Goal: Information Seeking & Learning: Check status

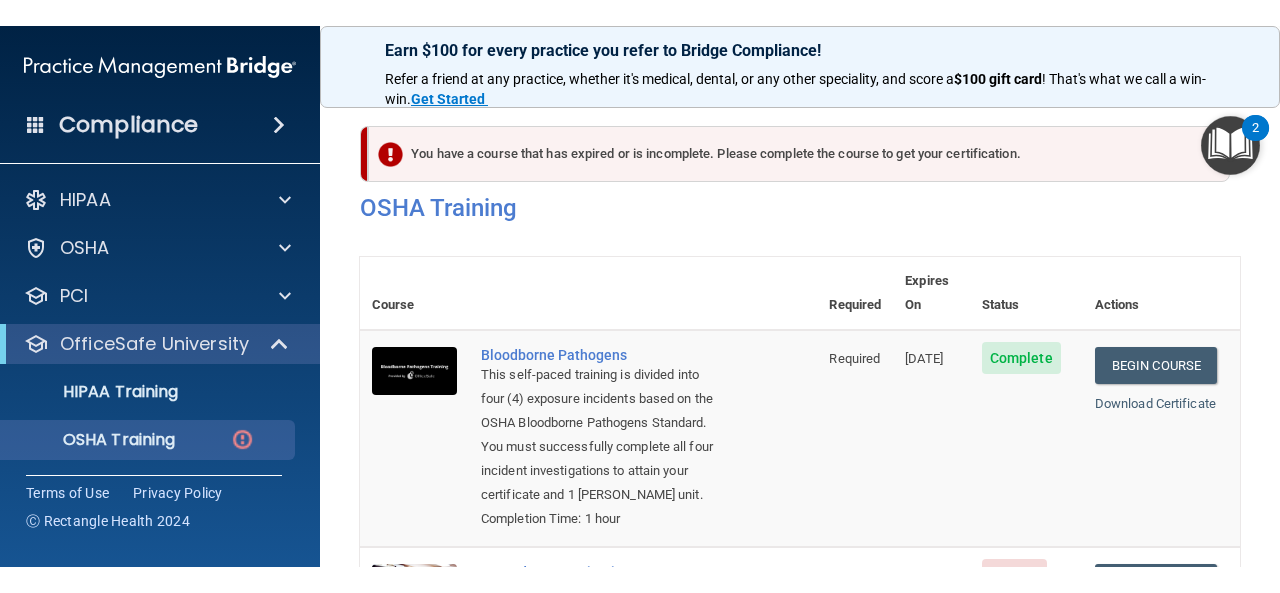
scroll to position [263, 0]
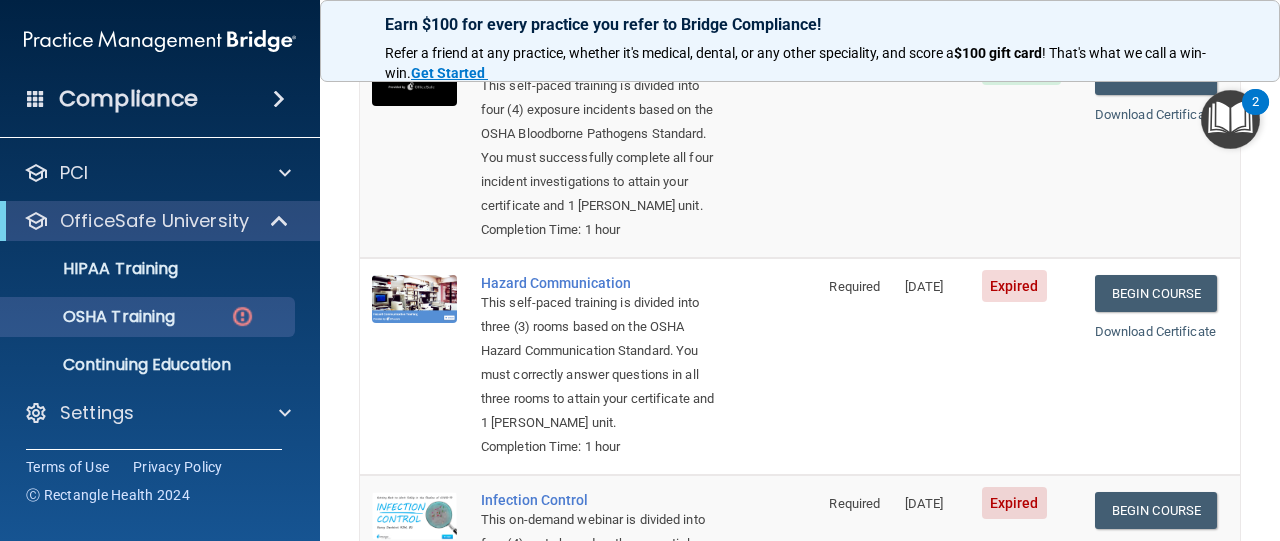
click at [1004, 296] on span "Expired" at bounding box center [1014, 286] width 65 height 32
click at [832, 291] on span "Required" at bounding box center [854, 286] width 51 height 15
click at [993, 285] on span "Expired" at bounding box center [1014, 286] width 65 height 32
click at [1111, 292] on link "Begin Course" at bounding box center [1156, 293] width 122 height 37
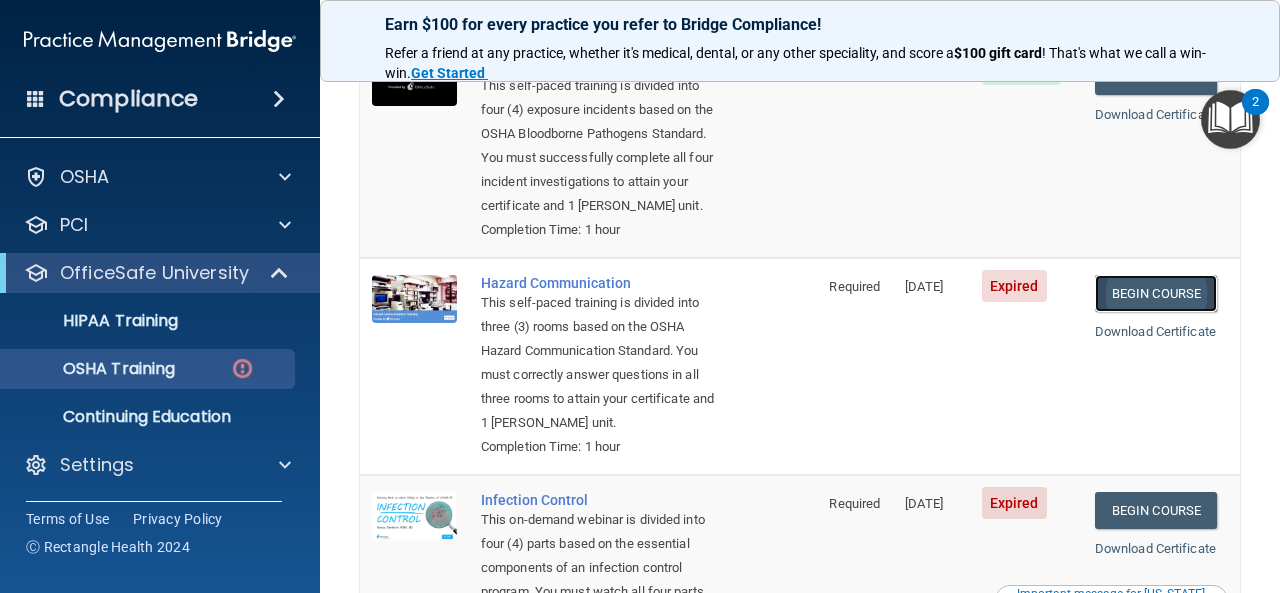
scroll to position [45, 0]
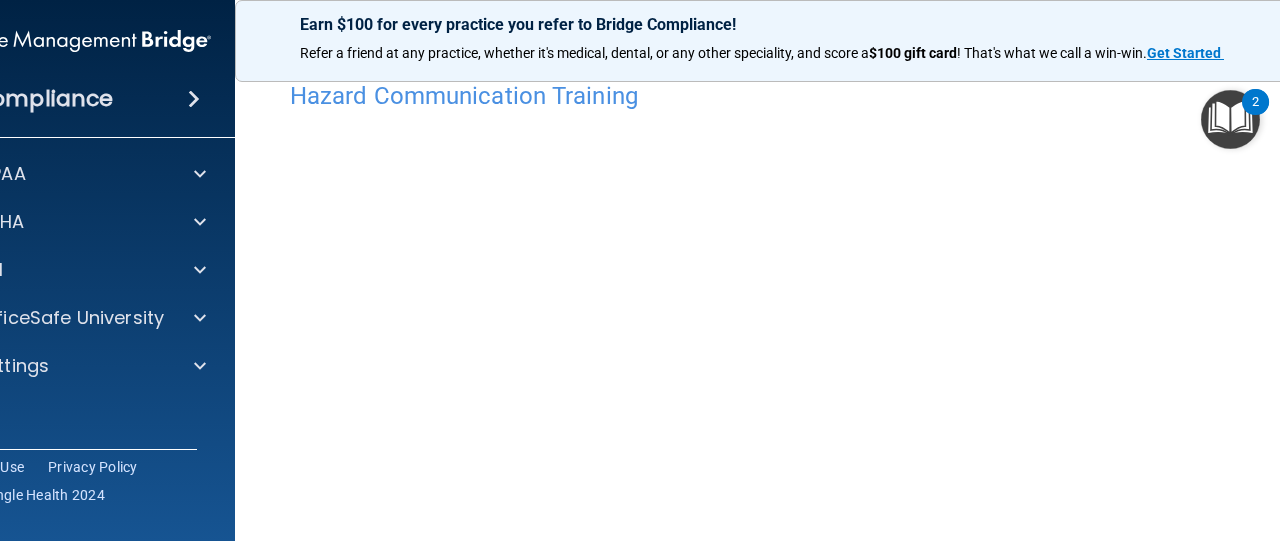
scroll to position [126, 0]
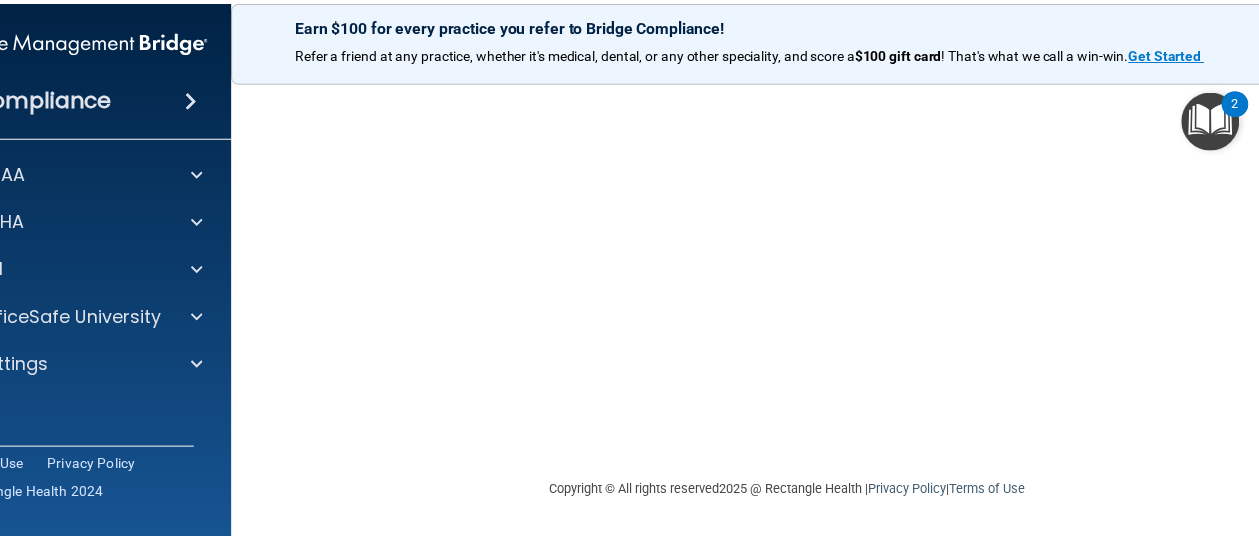
scroll to position [126, 0]
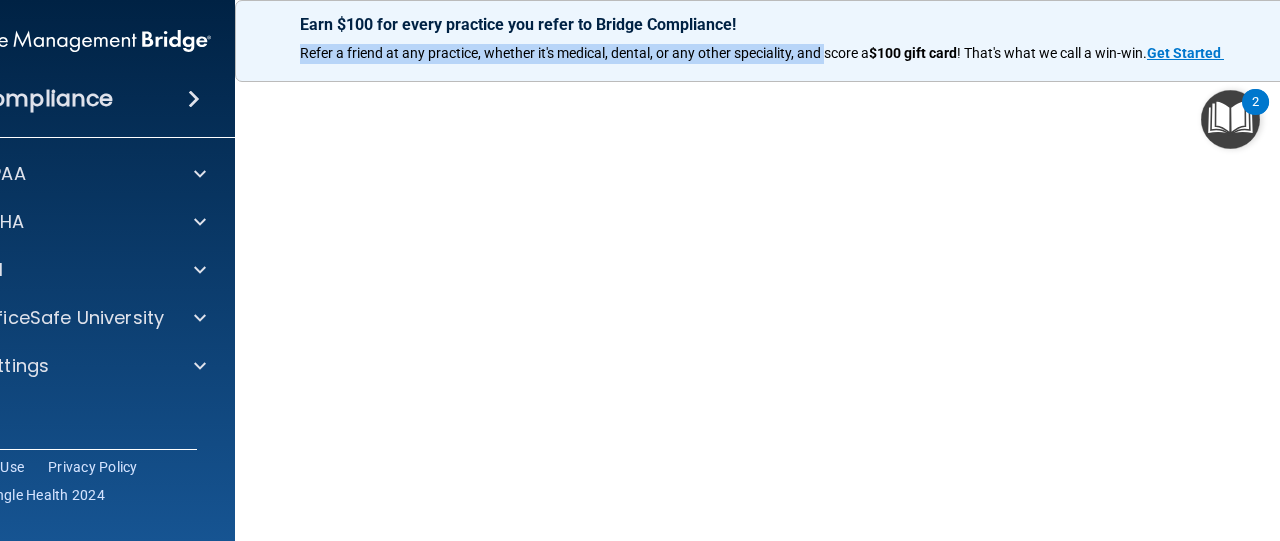
drag, startPoint x: 819, startPoint y: 77, endPoint x: 828, endPoint y: 8, distance: 69.6
click at [828, 8] on div "Earn $100 for every practice you refer to Bridge Compliance! Refer a friend at …" at bounding box center [800, 41] width 1130 height 82
click at [748, 78] on div "Earn $100 for every practice you refer to Bridge Compliance! Refer a friend at …" at bounding box center [800, 41] width 1130 height 82
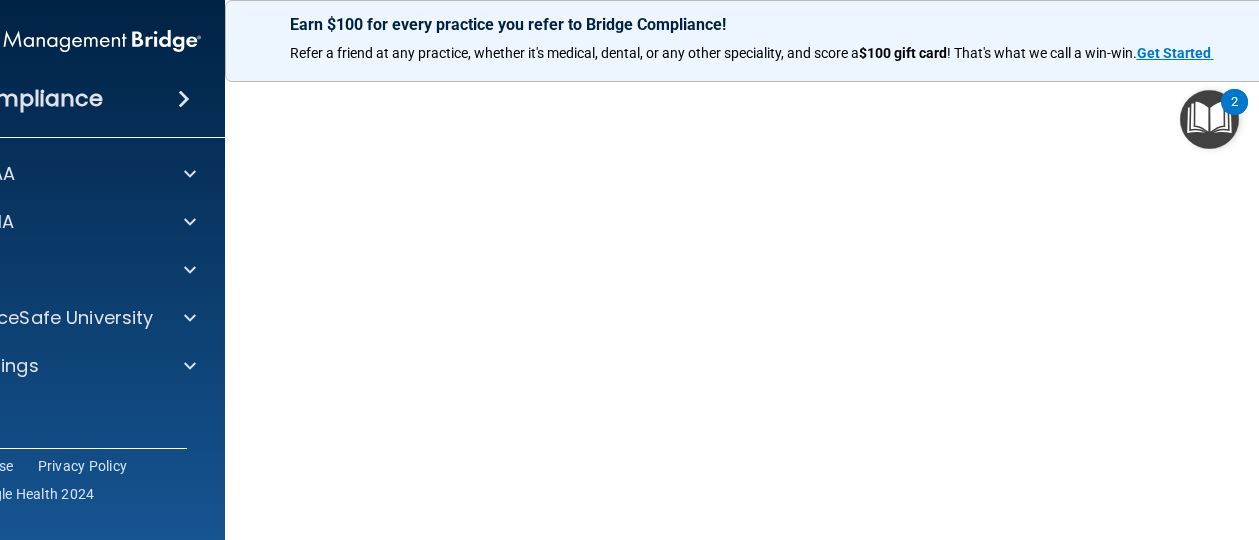
drag, startPoint x: 955, startPoint y: 80, endPoint x: 952, endPoint y: 3, distance: 77.1
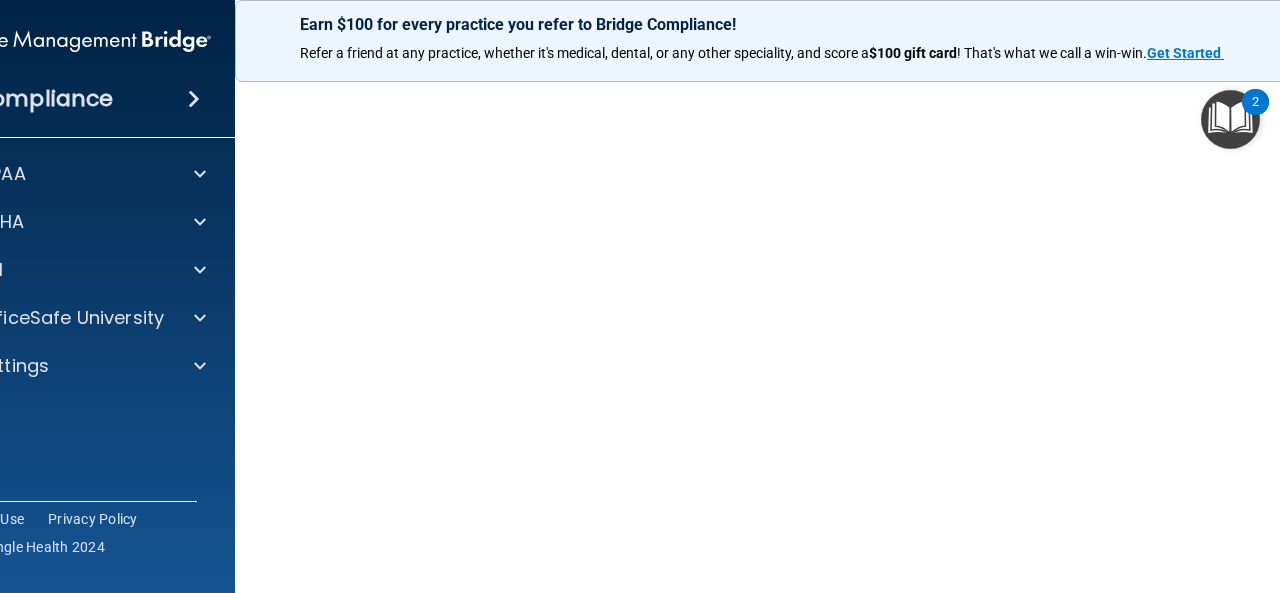
scroll to position [308, 0]
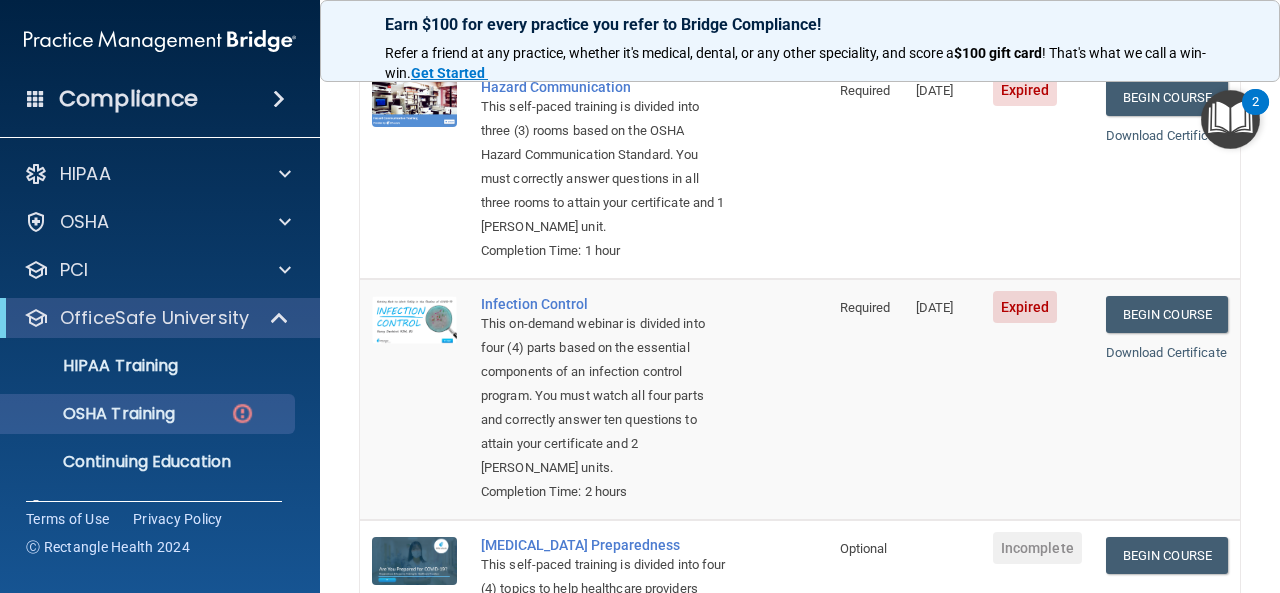
scroll to position [500, 0]
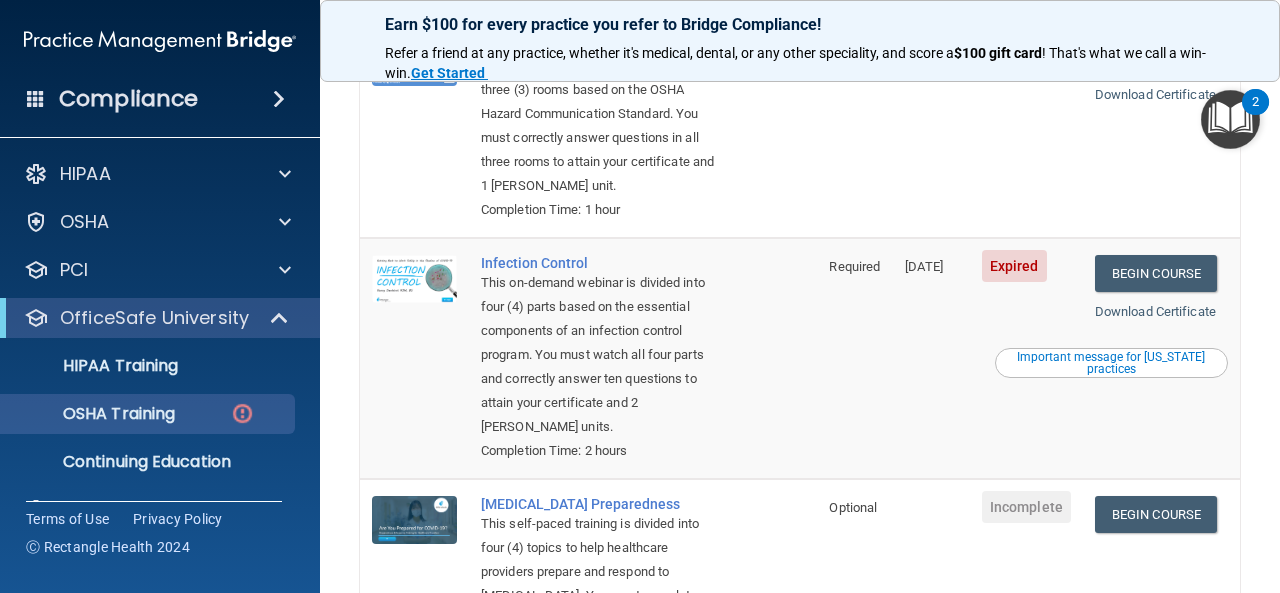
click at [551, 322] on div "This on-demand webinar is divided into four (4) parts based on the essential co…" at bounding box center [599, 355] width 236 height 168
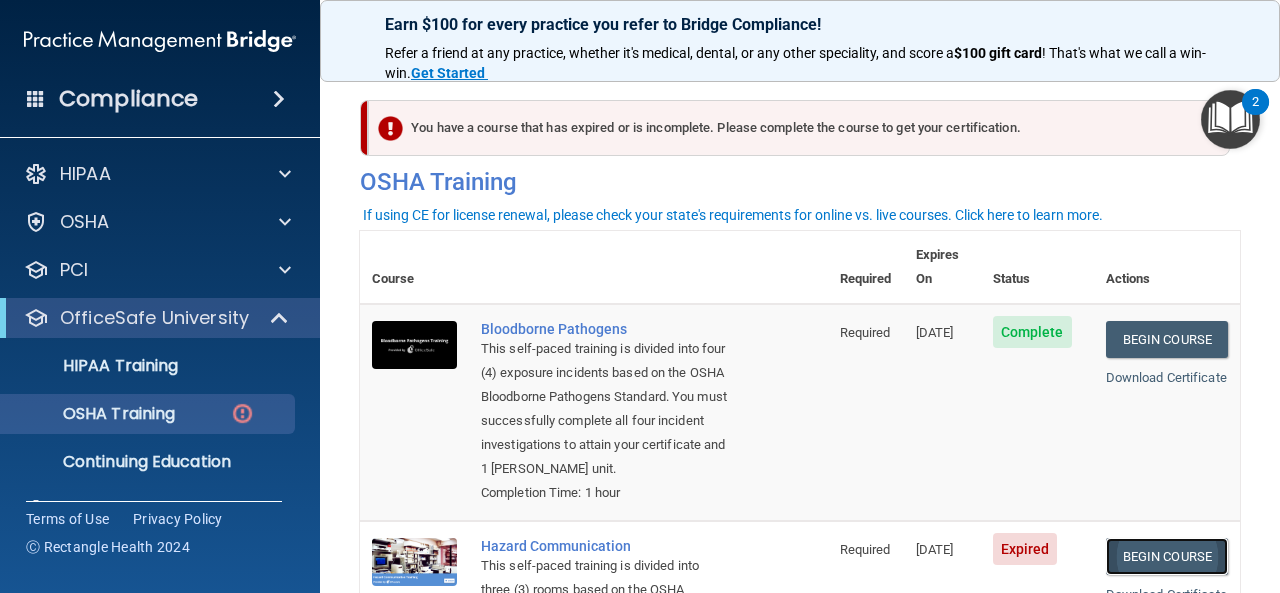
click at [1141, 555] on link "Begin Course" at bounding box center [1167, 556] width 122 height 37
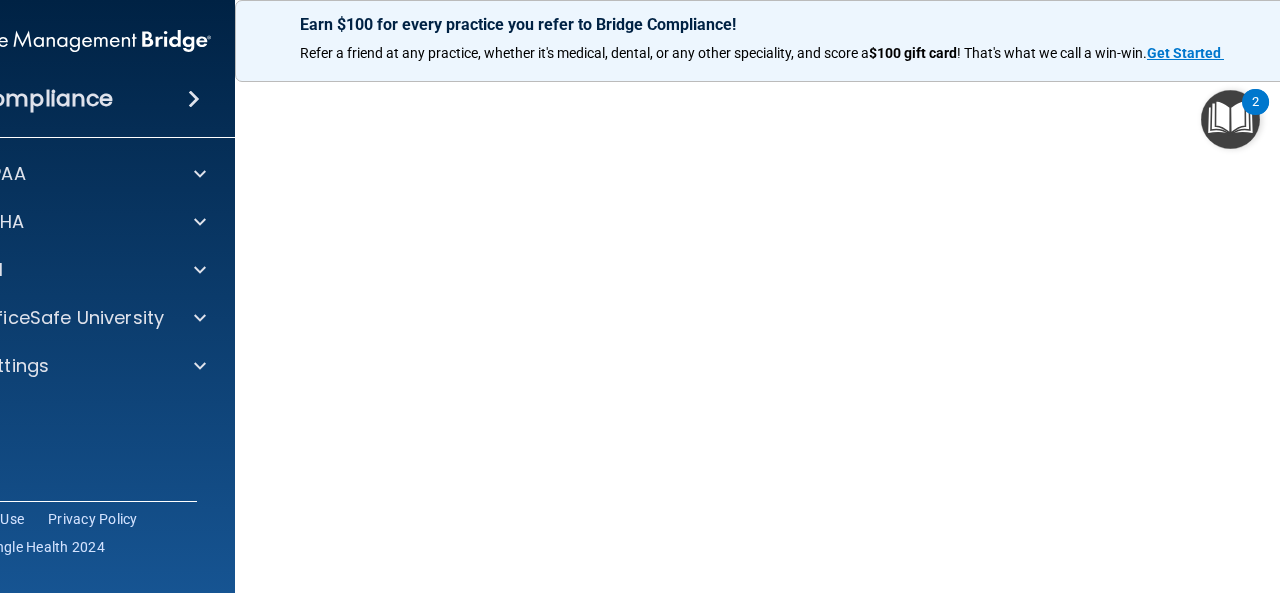
scroll to position [126, 0]
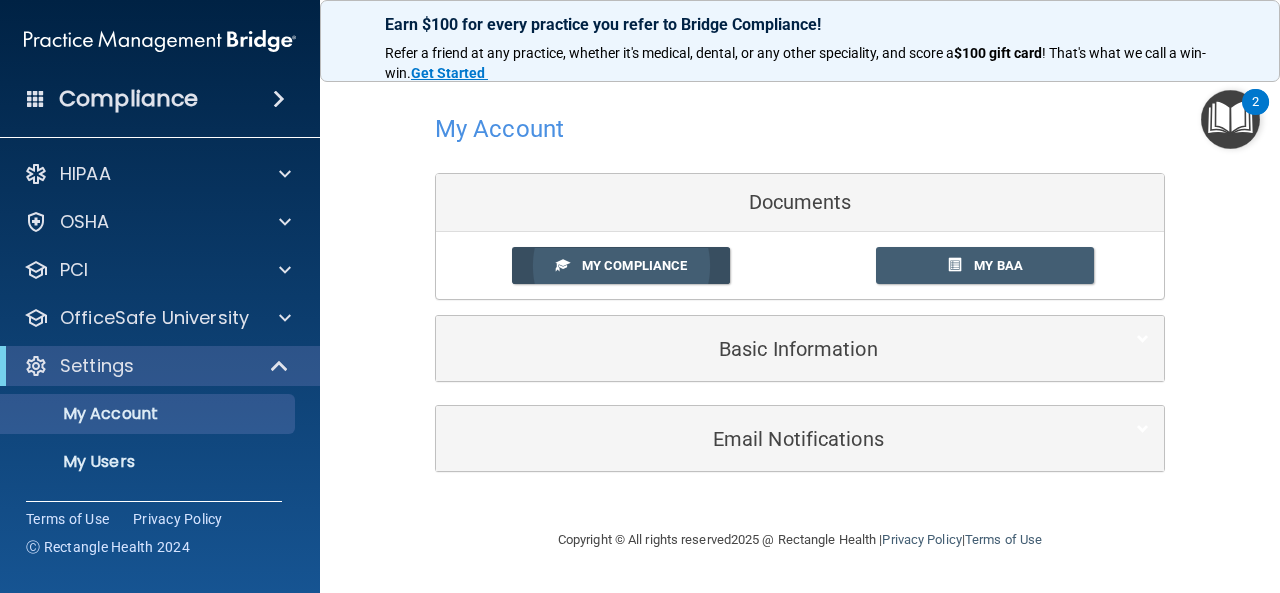
click at [670, 256] on link "My Compliance" at bounding box center [621, 265] width 219 height 37
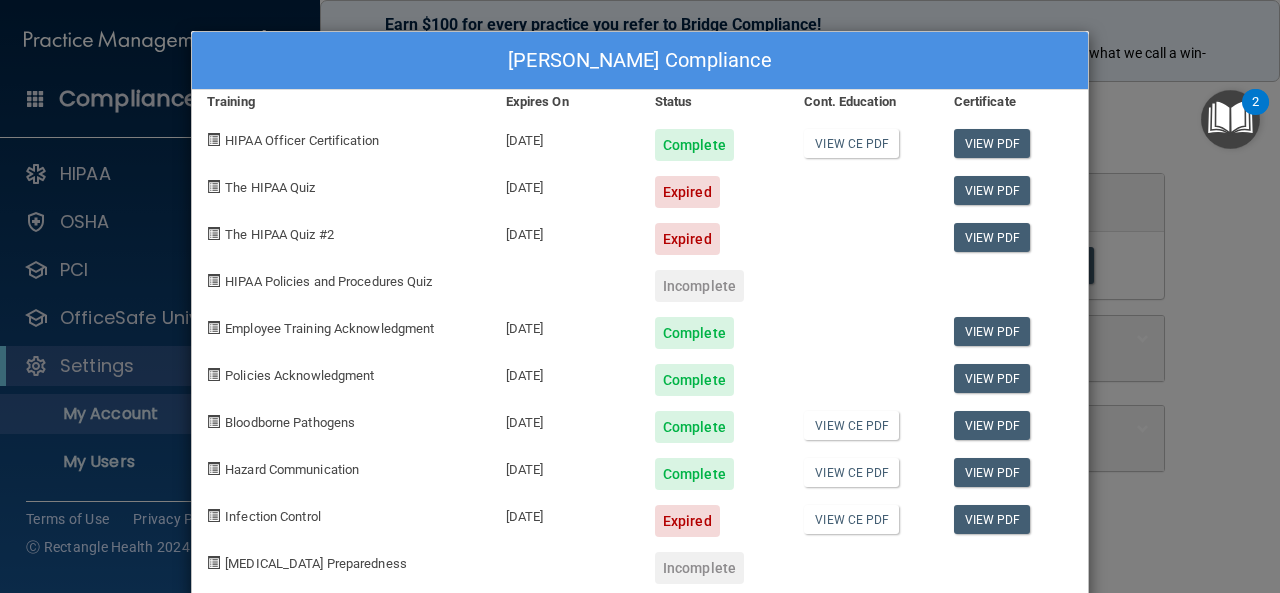
click at [672, 522] on div "Expired" at bounding box center [687, 521] width 65 height 32
click at [975, 520] on link "View PDF" at bounding box center [992, 519] width 77 height 29
click at [687, 524] on div "Expired" at bounding box center [687, 521] width 65 height 32
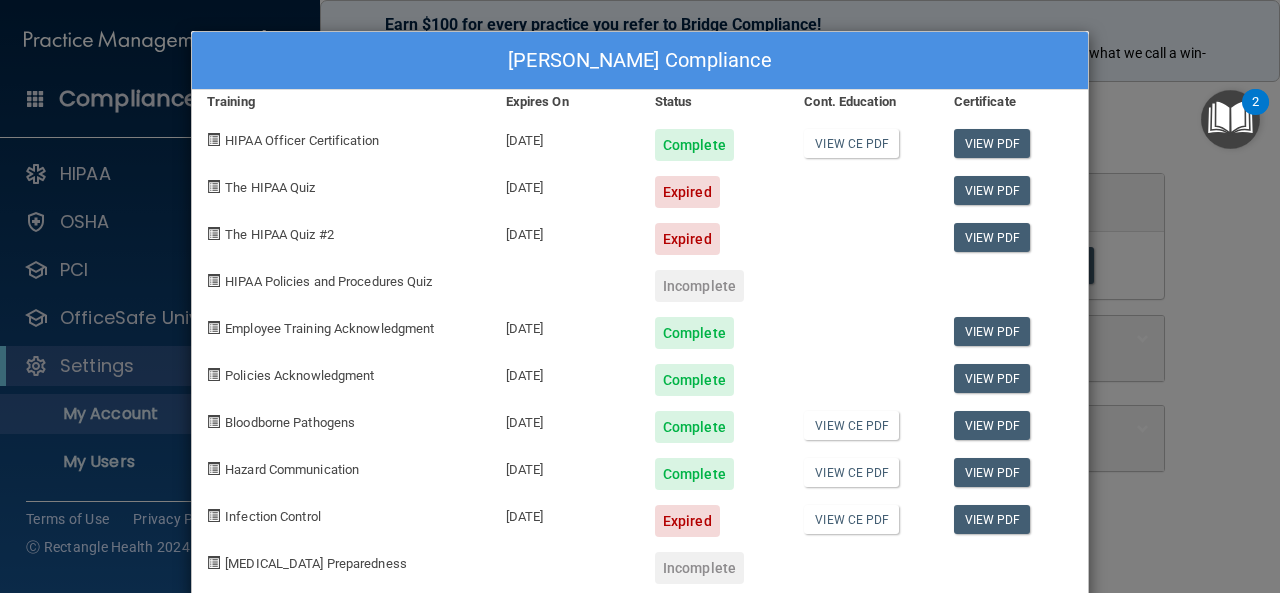
click at [687, 524] on div "Expired" at bounding box center [687, 521] width 65 height 32
click at [962, 517] on link "View PDF" at bounding box center [992, 519] width 77 height 29
click at [829, 512] on link "View CE PDF" at bounding box center [851, 519] width 95 height 29
click at [966, 191] on link "View PDF" at bounding box center [992, 190] width 77 height 29
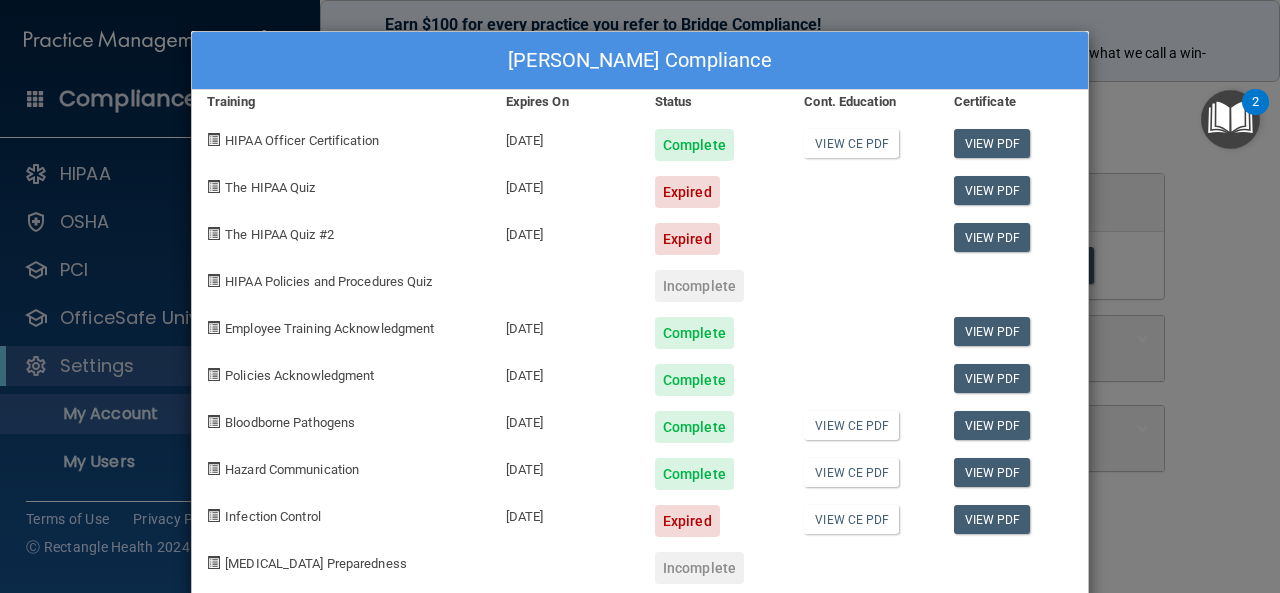
click at [683, 475] on div "Complete" at bounding box center [694, 474] width 79 height 32
click at [975, 517] on link "View PDF" at bounding box center [992, 519] width 77 height 29
click at [135, 319] on div "[PERSON_NAME] Compliance Training Expires On Status Cont. Education Certificate…" at bounding box center [640, 296] width 1280 height 593
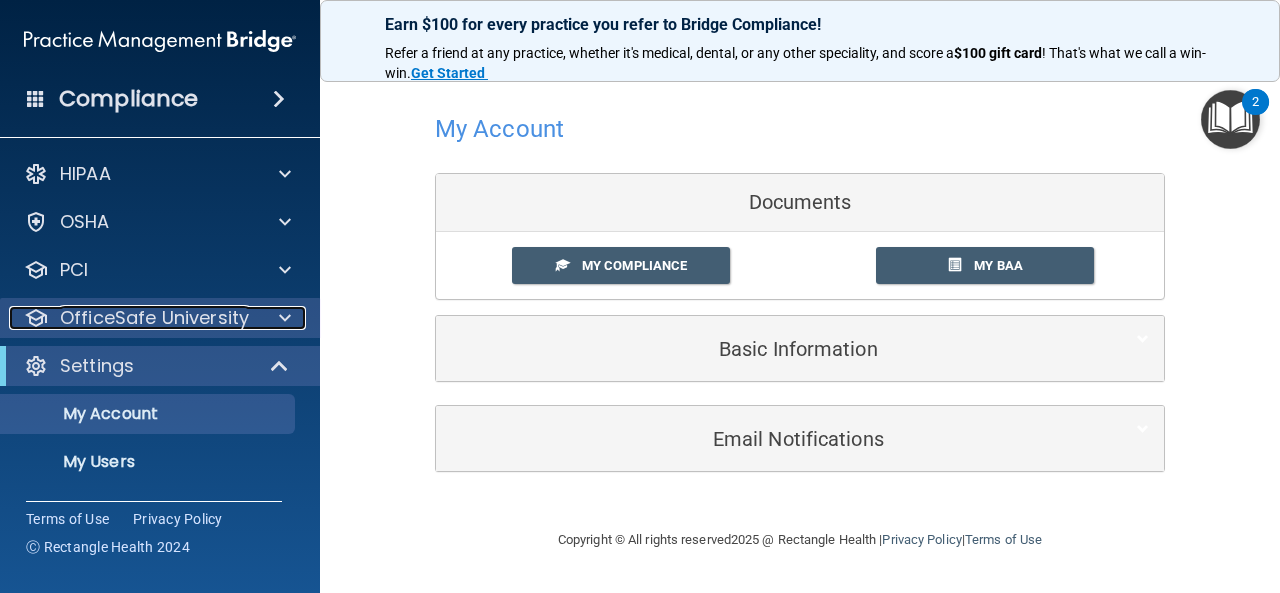
click at [286, 312] on span at bounding box center [285, 318] width 12 height 24
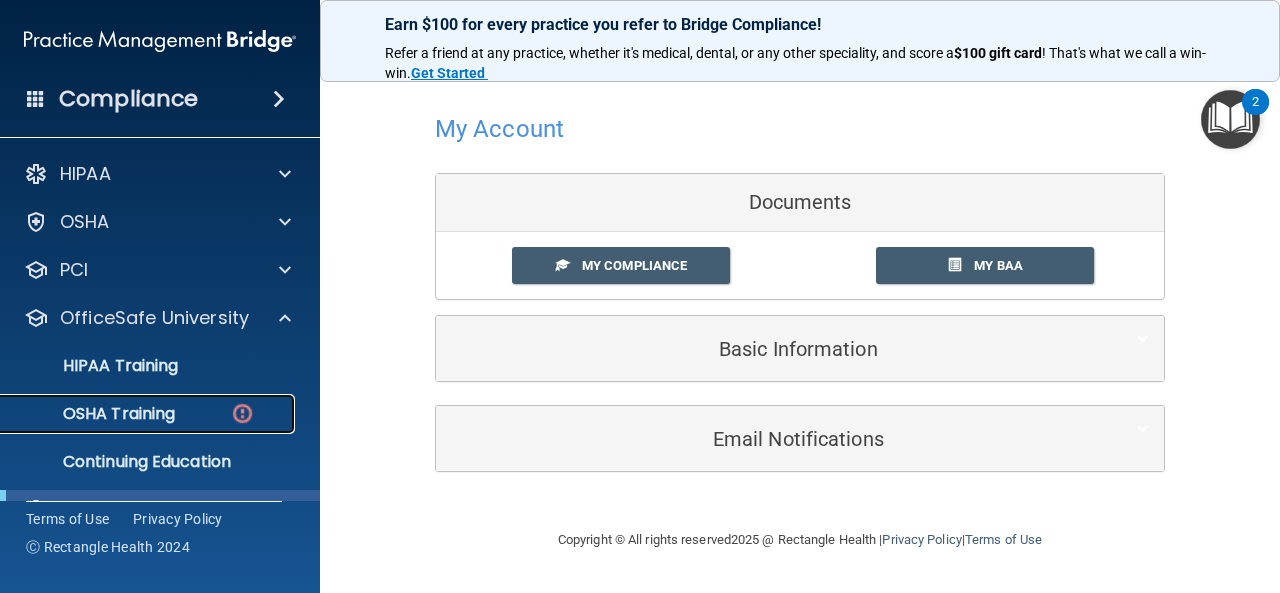
click at [186, 414] on div "OSHA Training" at bounding box center [149, 414] width 273 height 20
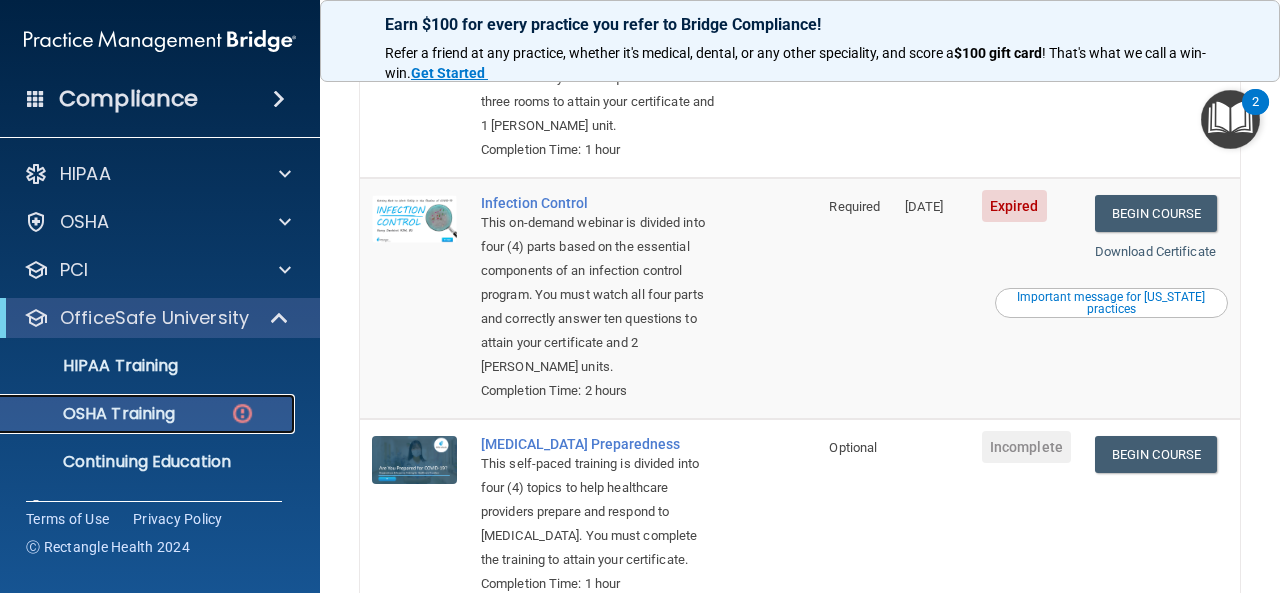
scroll to position [733, 0]
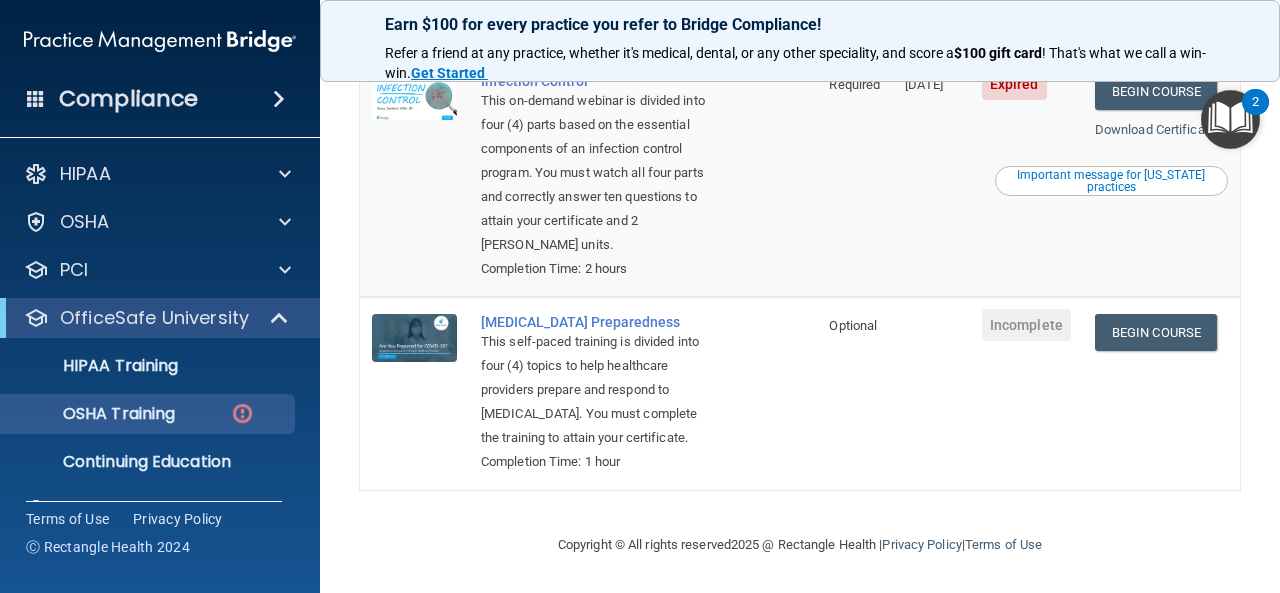
click at [1259, 125] on div "2" at bounding box center [1255, 115] width 7 height 26
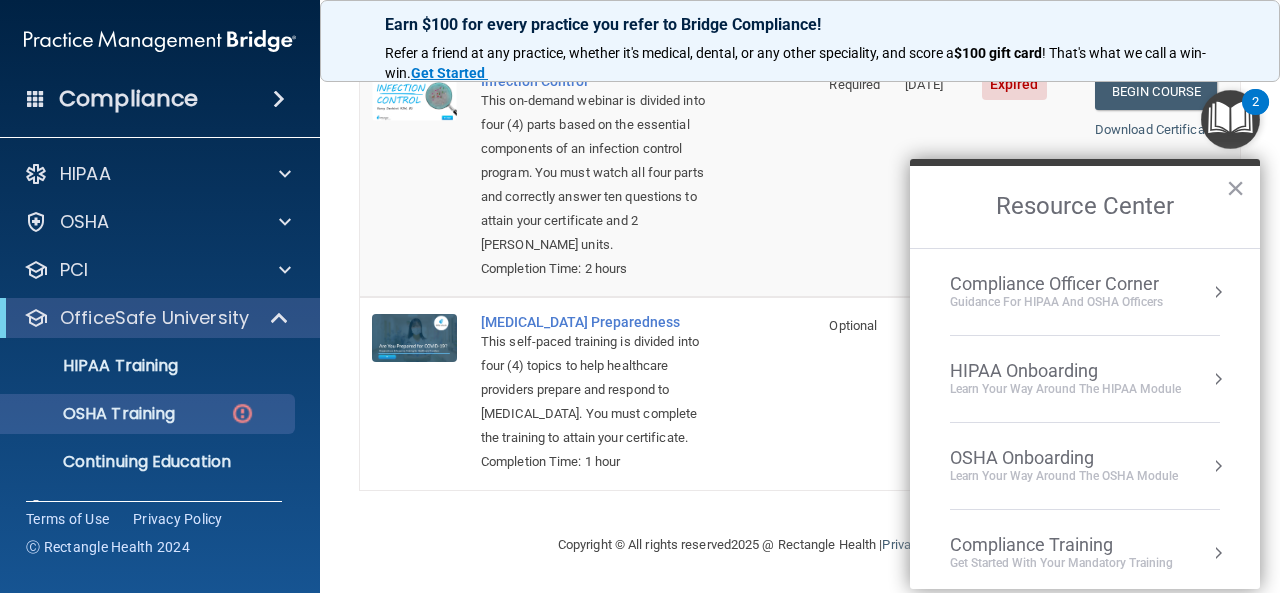
click at [1264, 119] on body "Compliance HIPAA Documents and Policies Report an Incident Business Associates …" at bounding box center [640, 296] width 1280 height 593
click at [1237, 187] on button "×" at bounding box center [1235, 188] width 19 height 32
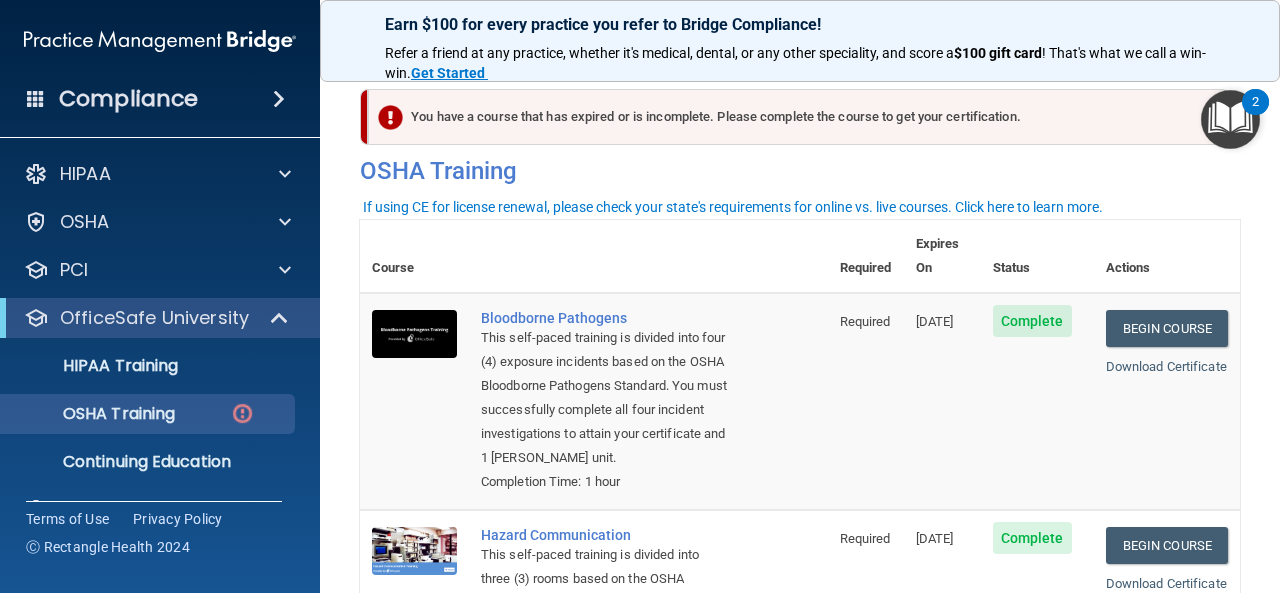
scroll to position [0, 0]
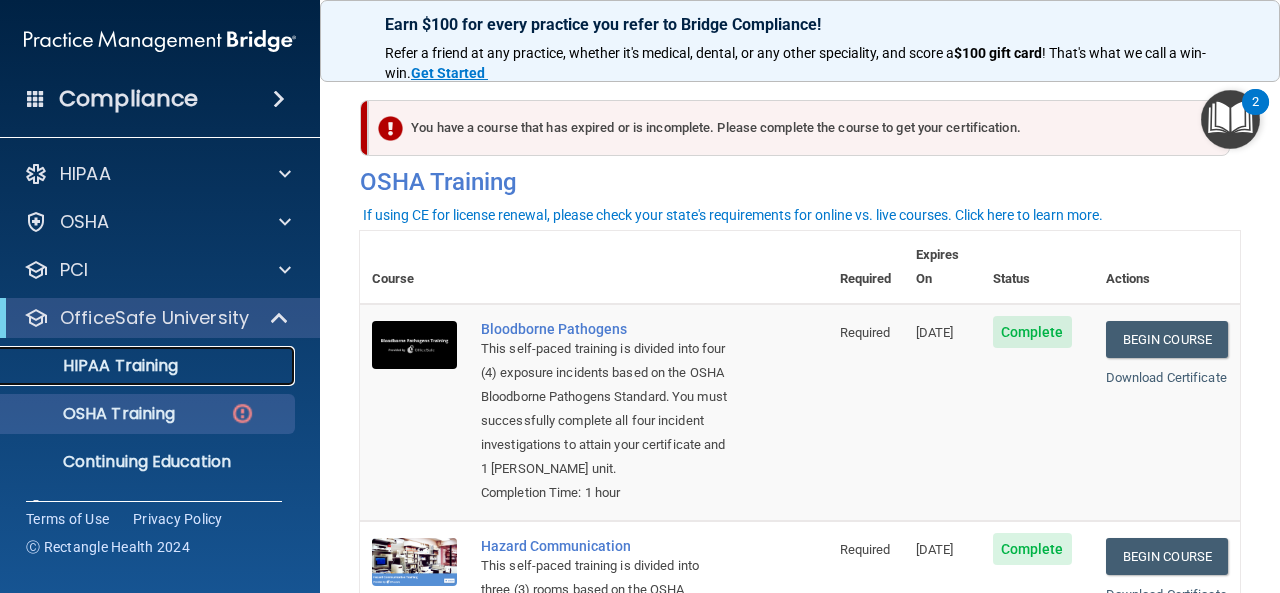
click at [157, 367] on p "HIPAA Training" at bounding box center [95, 366] width 165 height 20
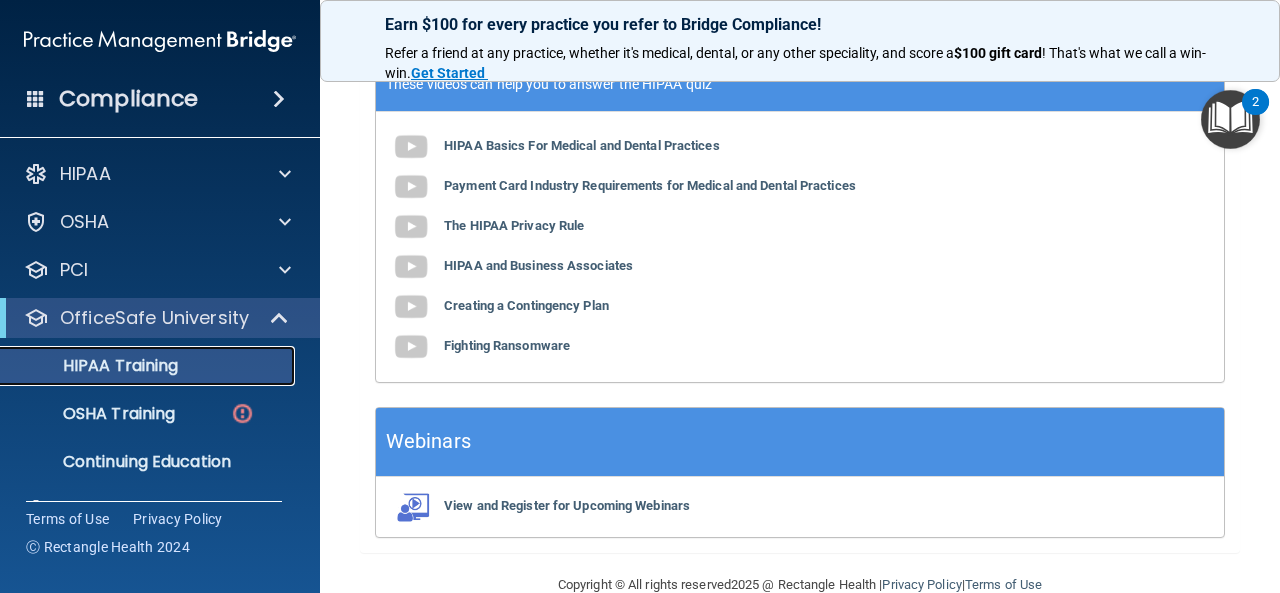
scroll to position [845, 0]
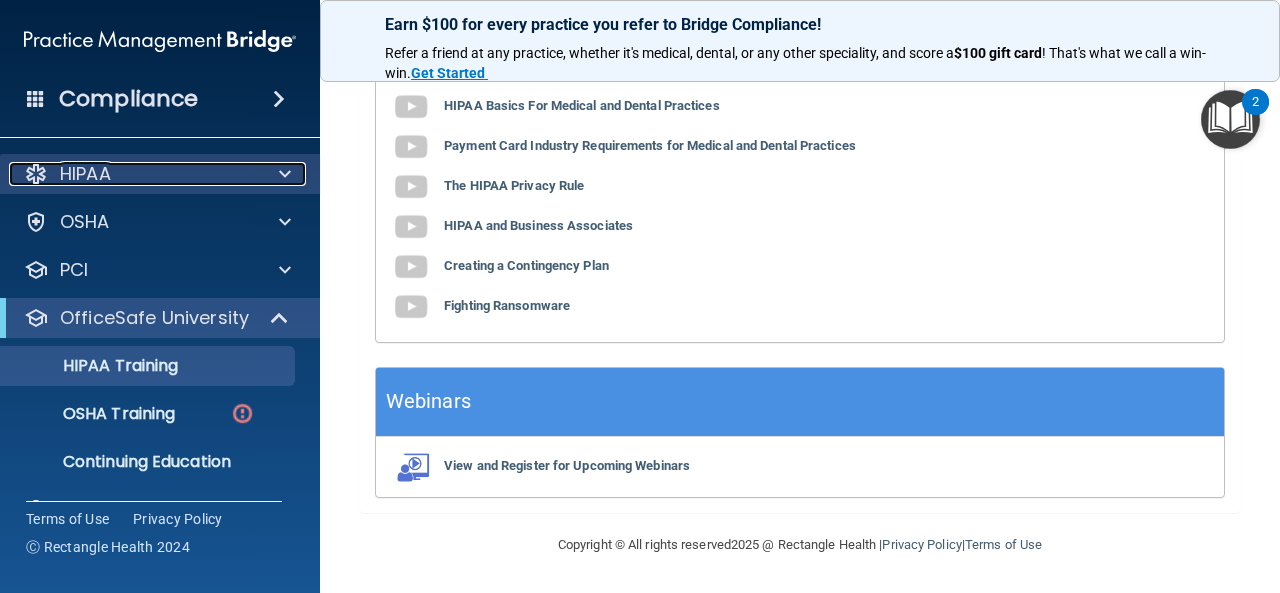
click at [280, 169] on span at bounding box center [285, 174] width 12 height 24
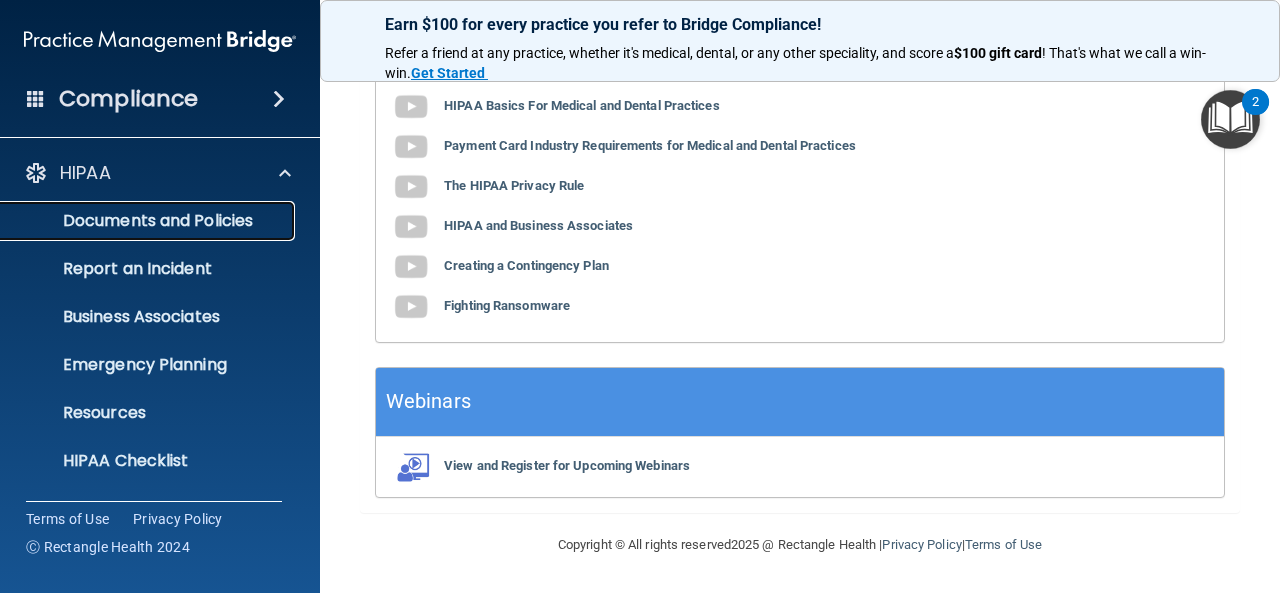
click at [284, 207] on link "Documents and Policies" at bounding box center [137, 221] width 315 height 40
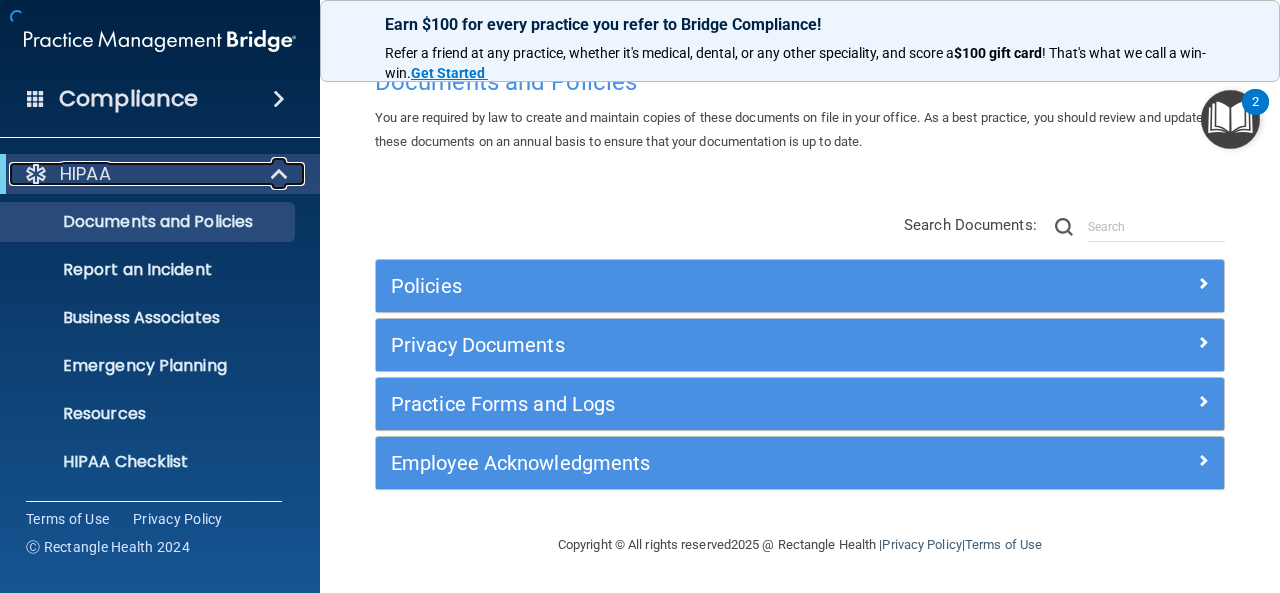
click at [279, 172] on span at bounding box center [281, 174] width 17 height 24
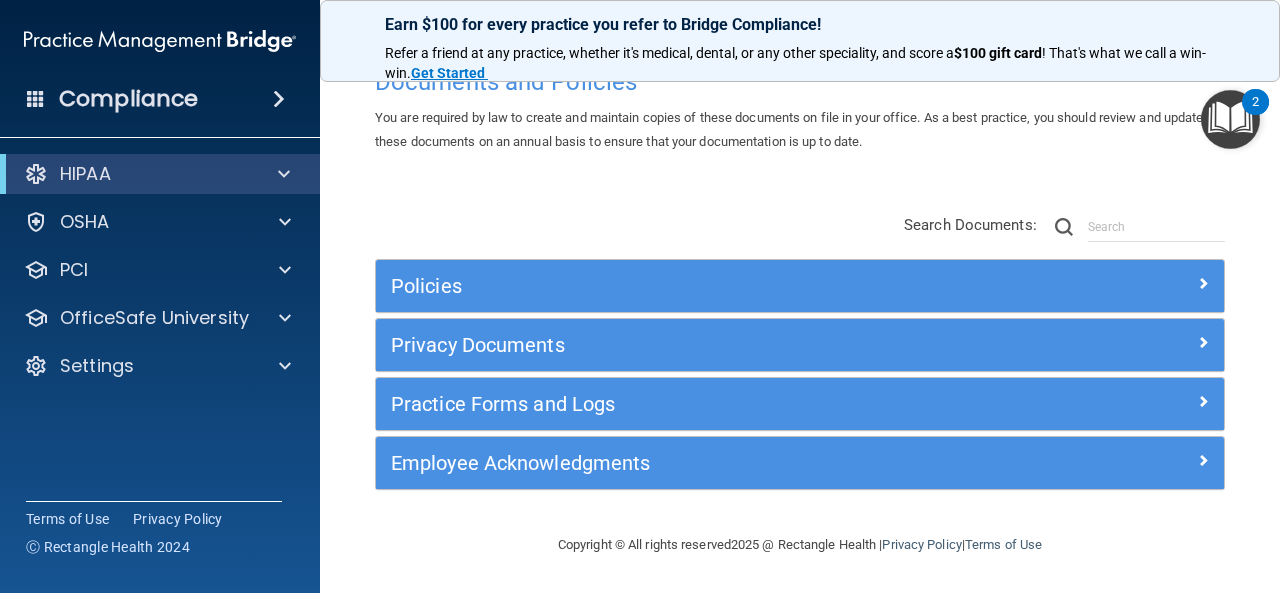
click at [278, 101] on span at bounding box center [279, 99] width 12 height 24
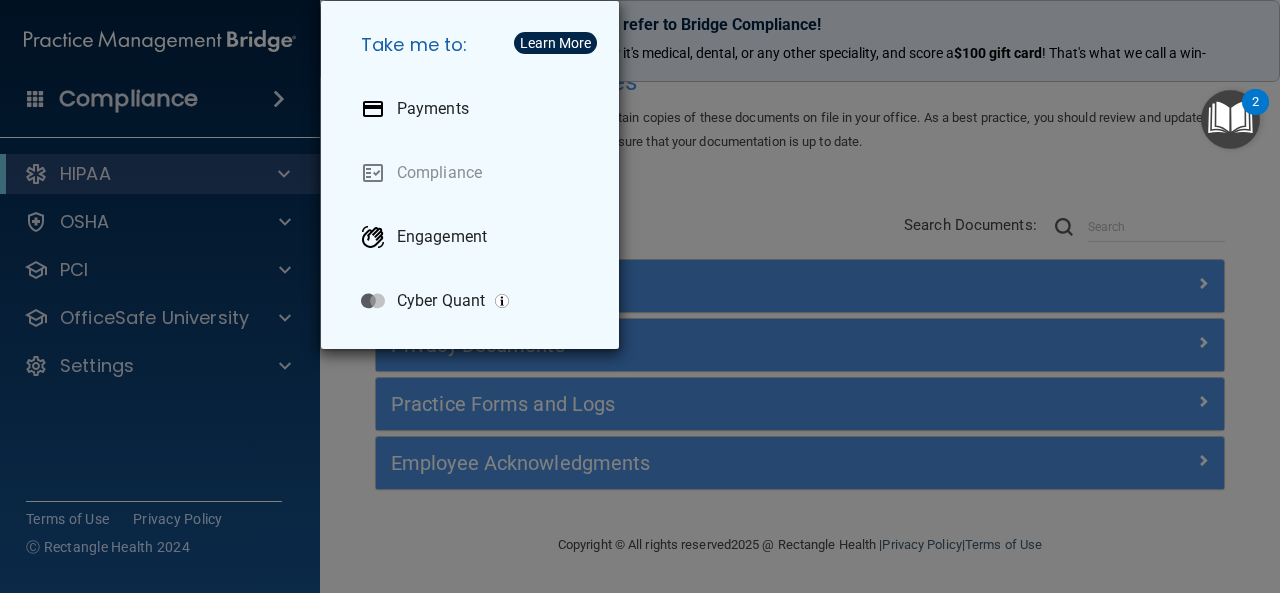
click at [274, 152] on div "Take me to: Payments Compliance Engagement Cyber Quant" at bounding box center [640, 296] width 1280 height 593
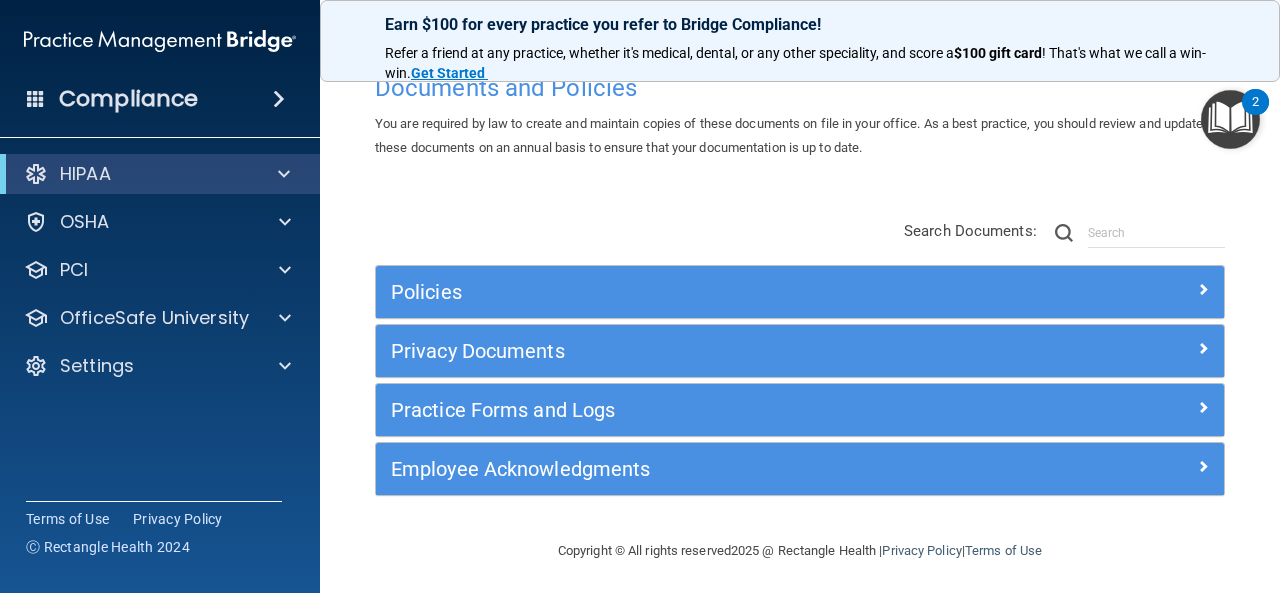
scroll to position [40, 0]
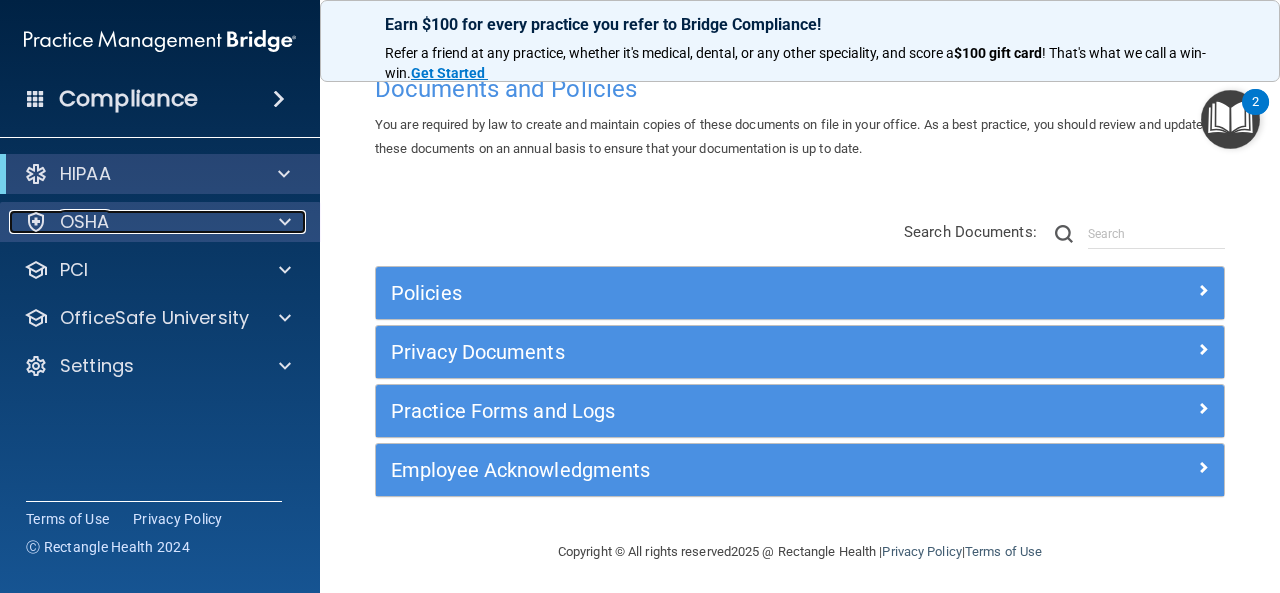
click at [283, 231] on span at bounding box center [285, 222] width 12 height 24
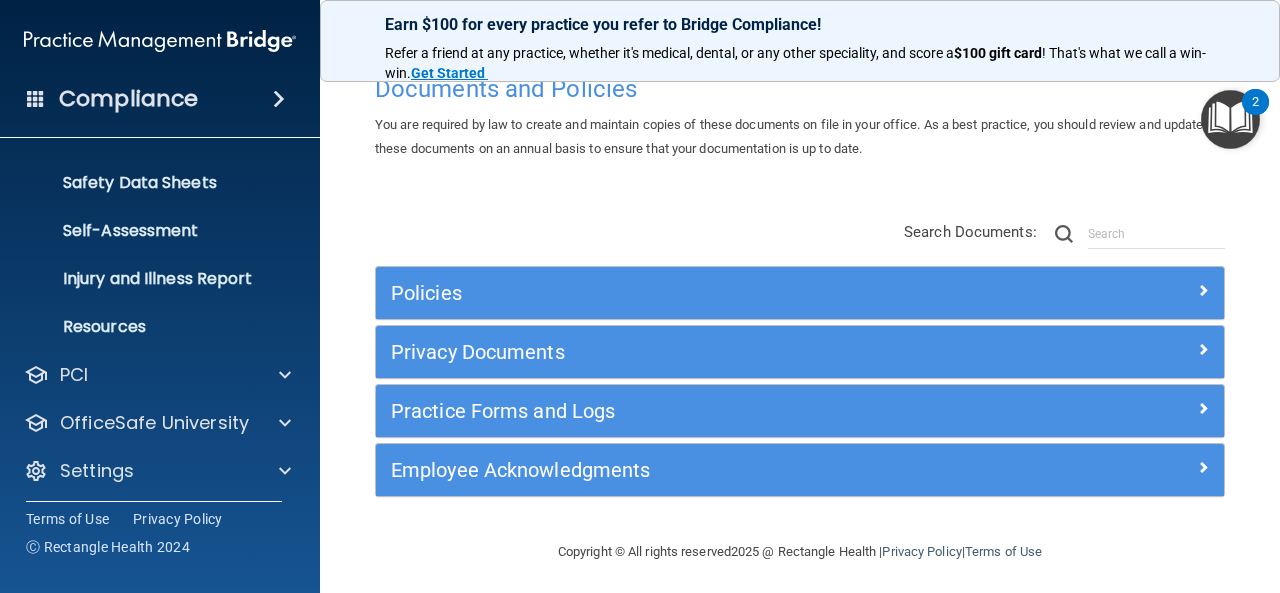
scroll to position [134, 0]
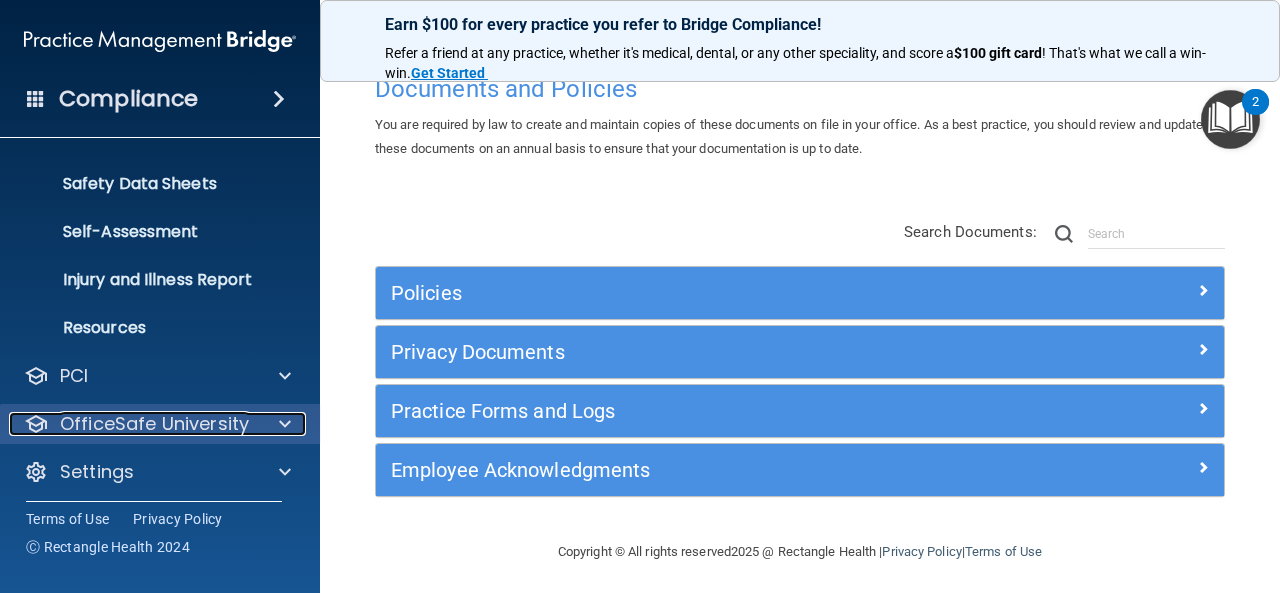
click at [286, 426] on span at bounding box center [285, 424] width 12 height 24
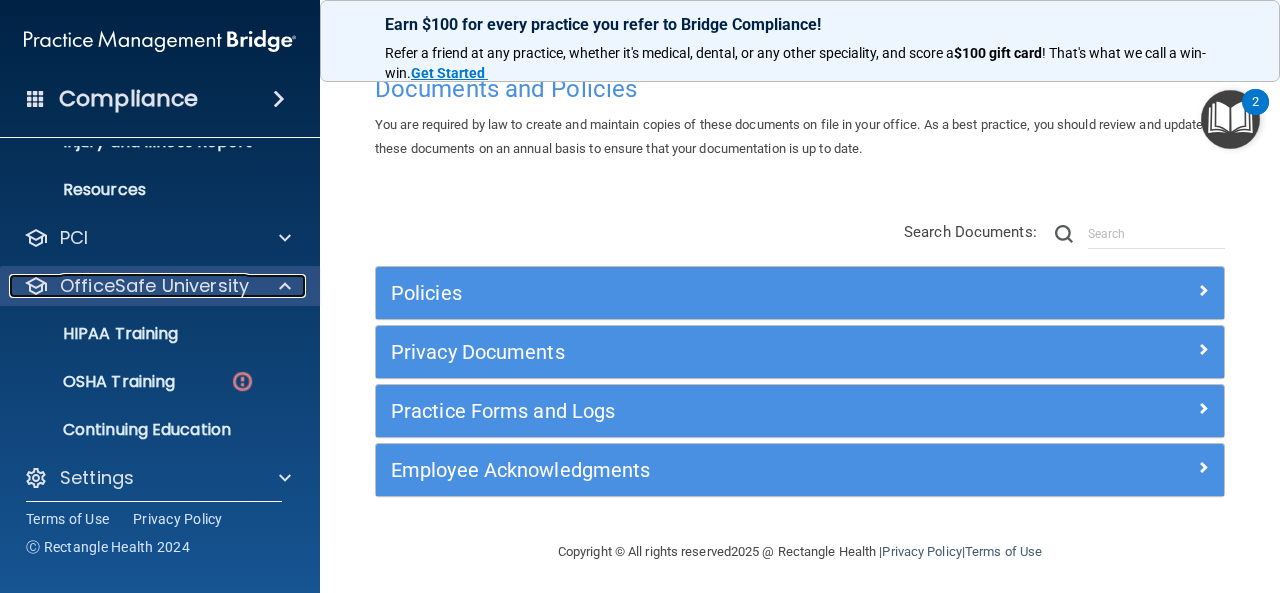
scroll to position [258, 0]
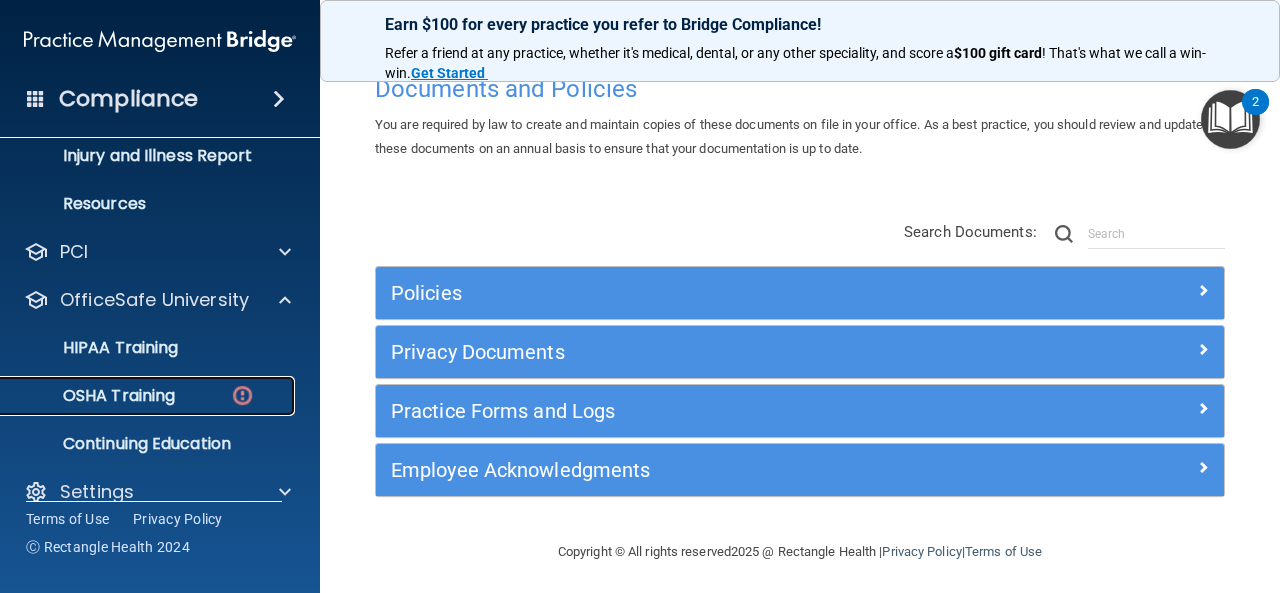
click at [136, 391] on p "OSHA Training" at bounding box center [94, 396] width 162 height 20
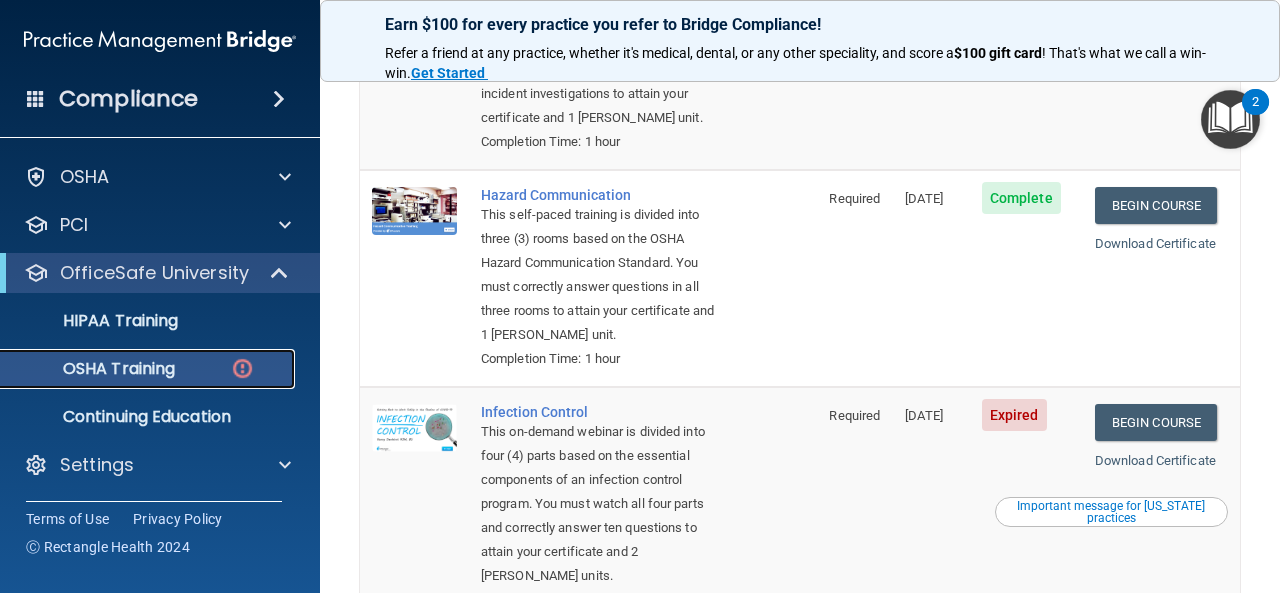
scroll to position [345, 0]
